Goal: Information Seeking & Learning: Learn about a topic

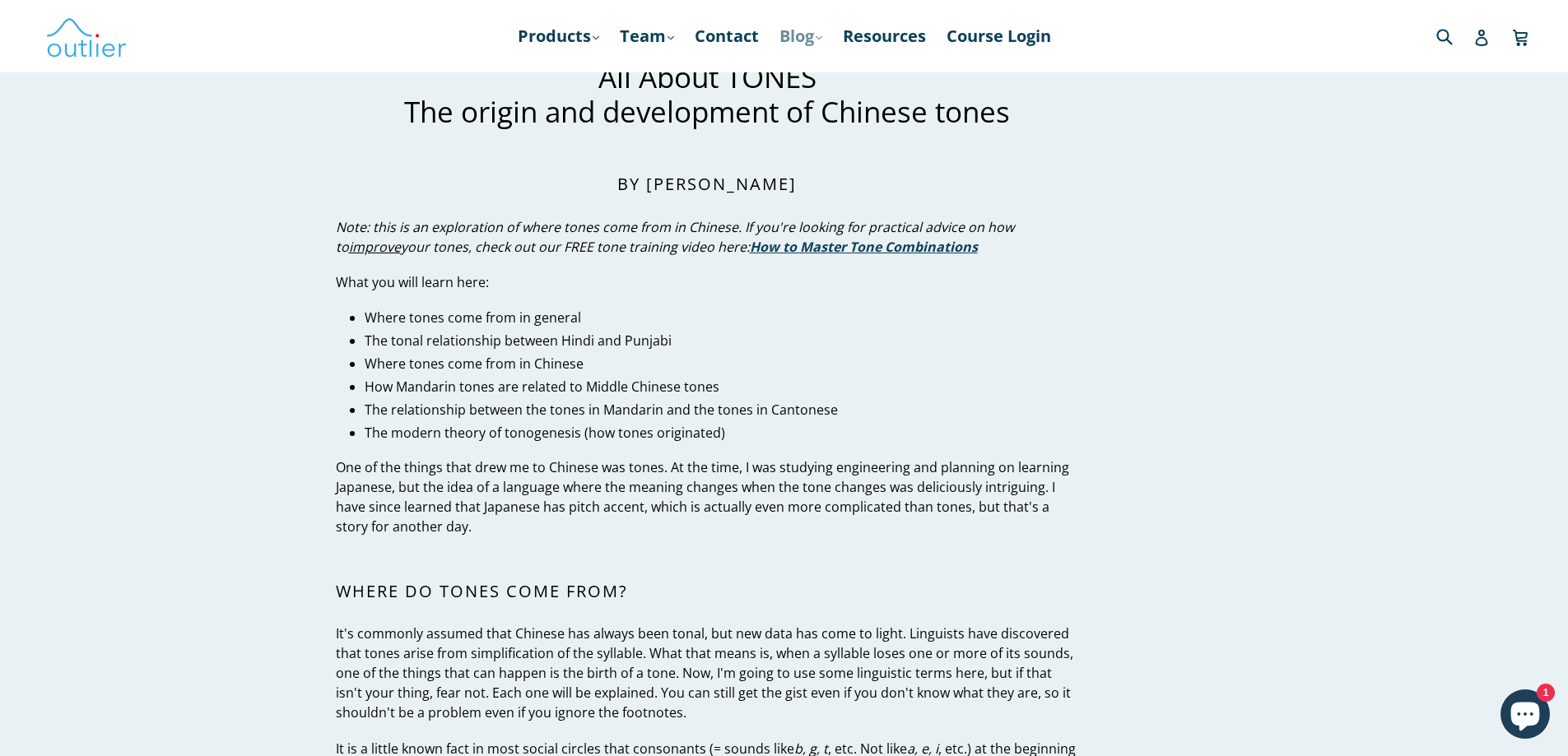
click at [790, 38] on link "Blog .cls-1{fill:#231f20} expand" at bounding box center [801, 36] width 59 height 30
click at [798, 71] on link "Chinese" at bounding box center [834, 81] width 99 height 31
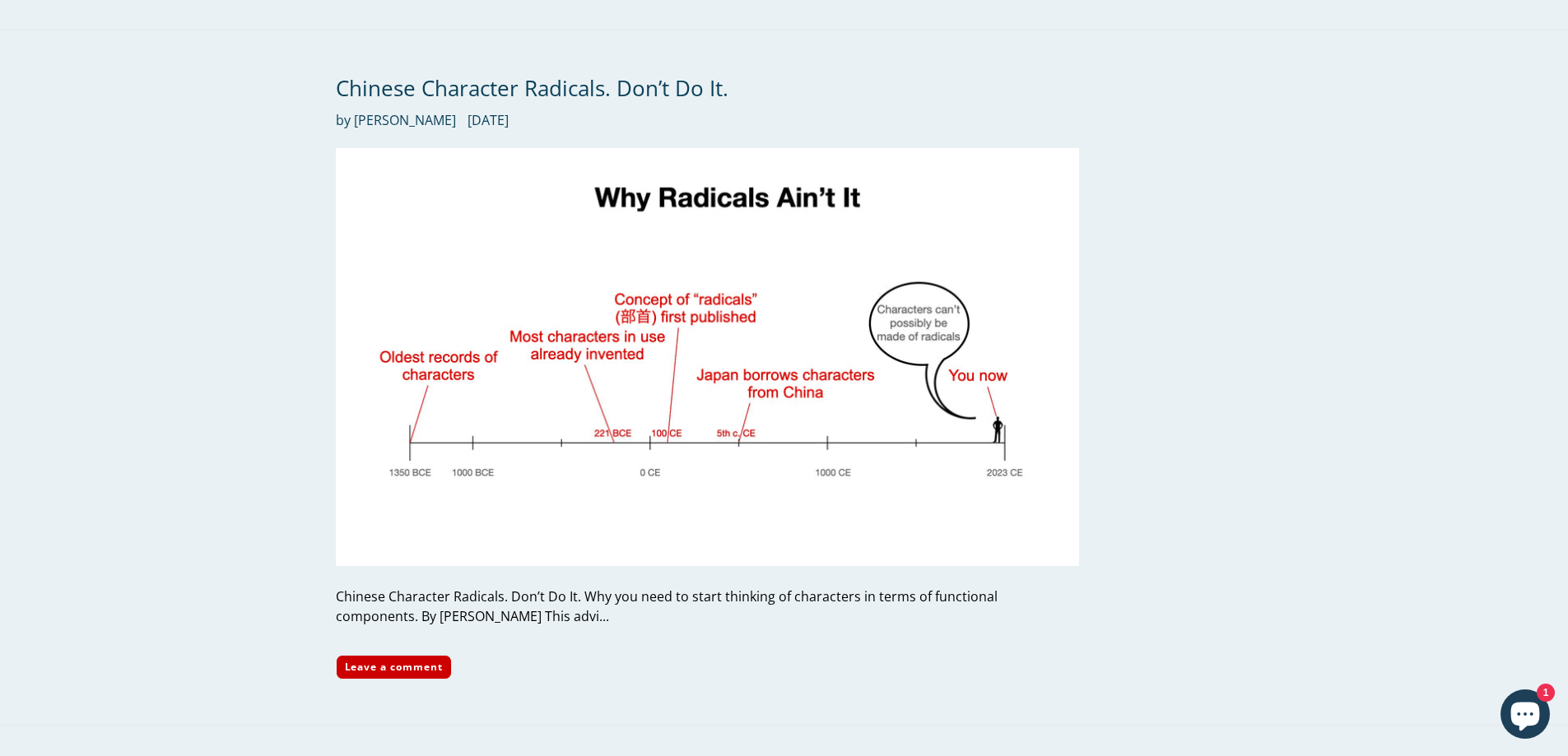
scroll to position [5020, 0]
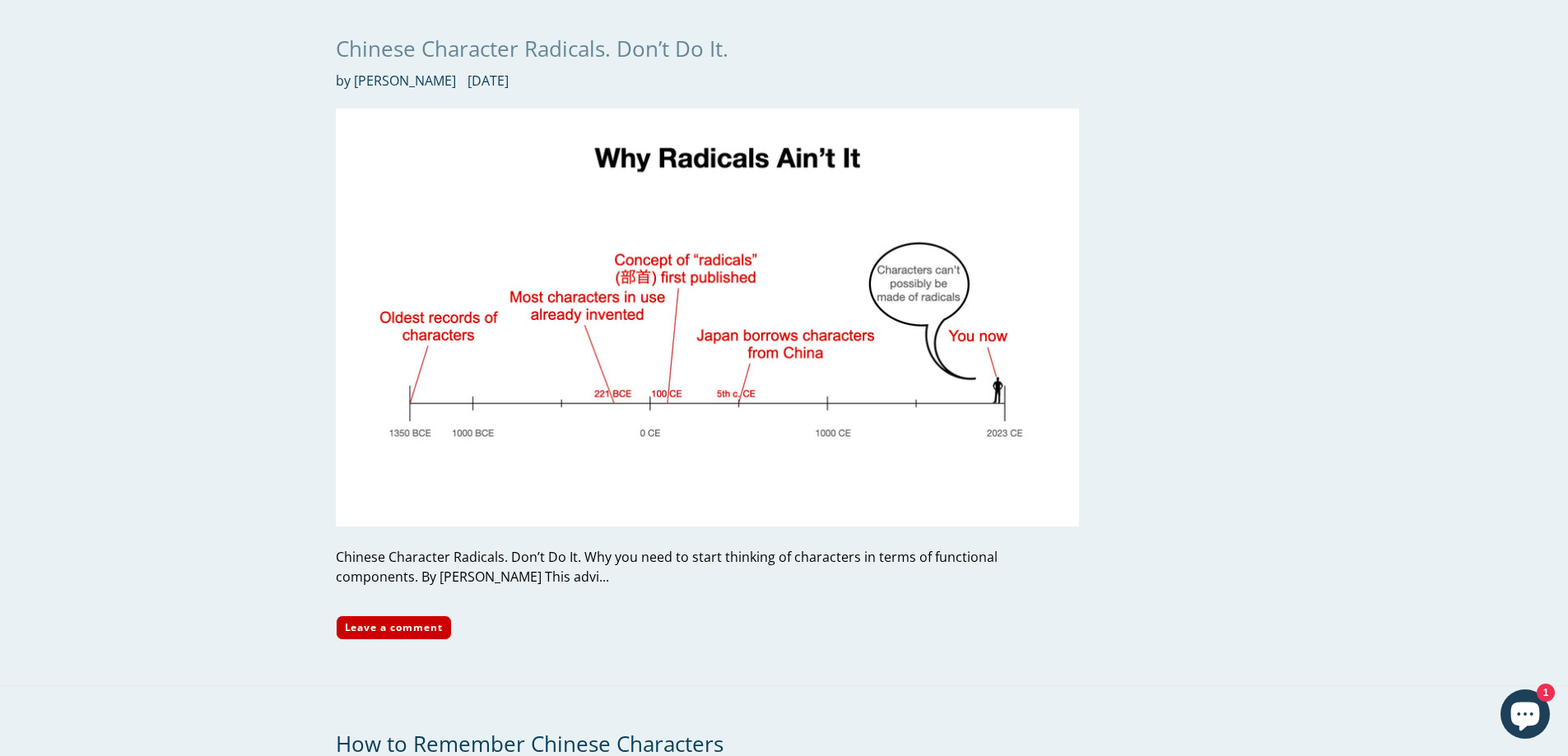
click at [547, 34] on link "Chinese Character Radicals. Don’t Do It." at bounding box center [532, 48] width 392 height 30
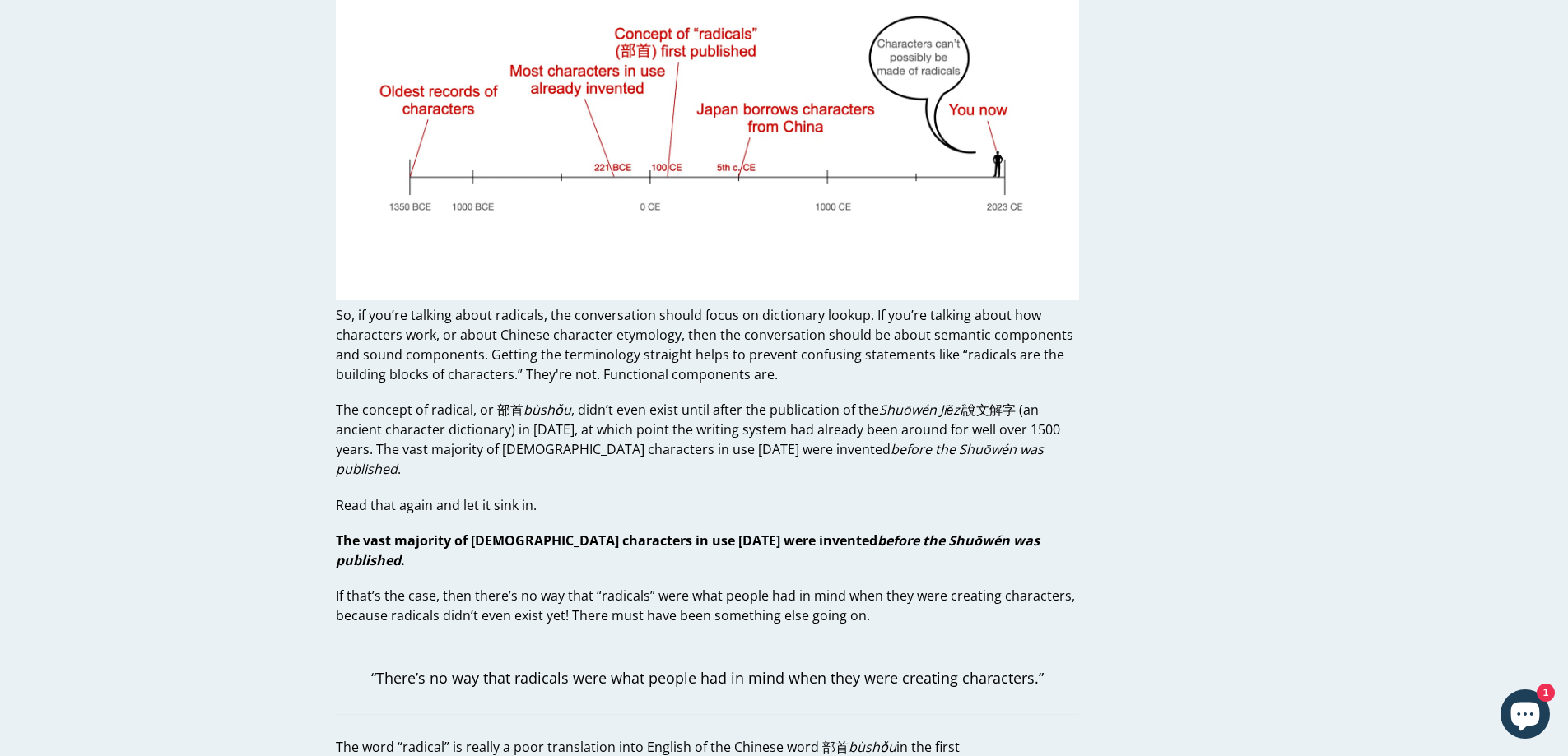
scroll to position [1317, 0]
